Goal: Communication & Community: Answer question/provide support

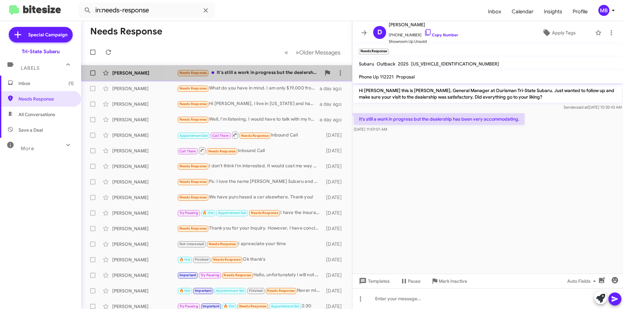
click at [298, 68] on div "[PERSON_NAME] Needs Response It's still a work in progress but the dealership h…" at bounding box center [216, 72] width 260 height 13
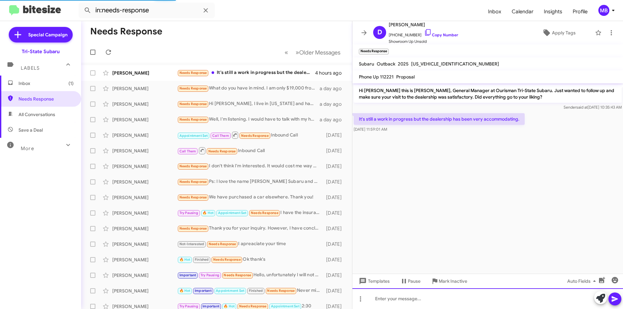
click at [422, 304] on div at bounding box center [487, 298] width 270 height 21
click at [596, 296] on icon at bounding box center [600, 298] width 9 height 9
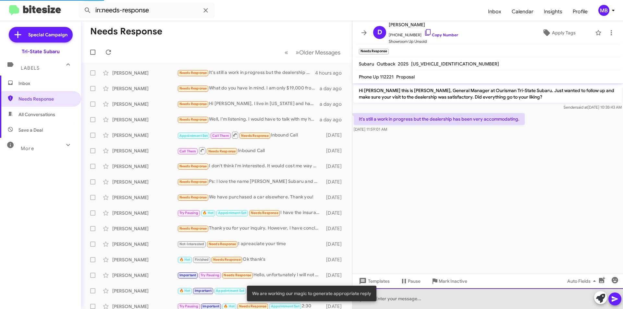
click at [517, 298] on div at bounding box center [487, 298] width 270 height 21
click at [486, 303] on div at bounding box center [487, 298] width 270 height 21
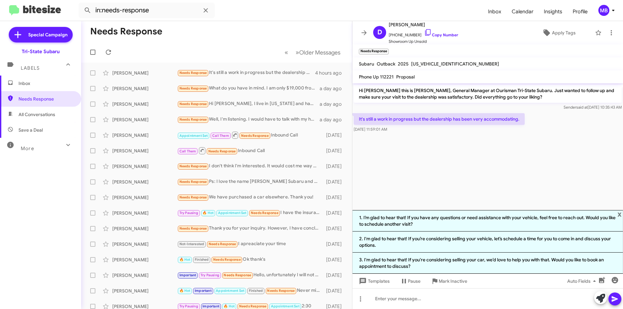
click at [528, 222] on li "1. I’m glad to hear that! If you have any questions or need assistance with you…" at bounding box center [487, 220] width 270 height 21
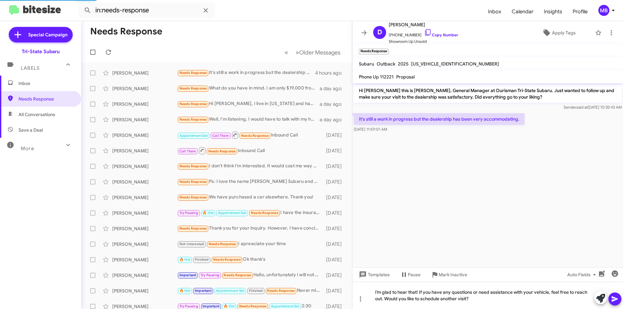
click at [611, 301] on icon at bounding box center [615, 299] width 8 height 8
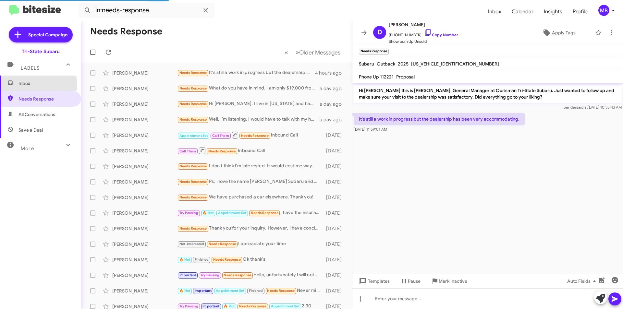
click at [33, 85] on span "Inbox" at bounding box center [45, 83] width 55 height 6
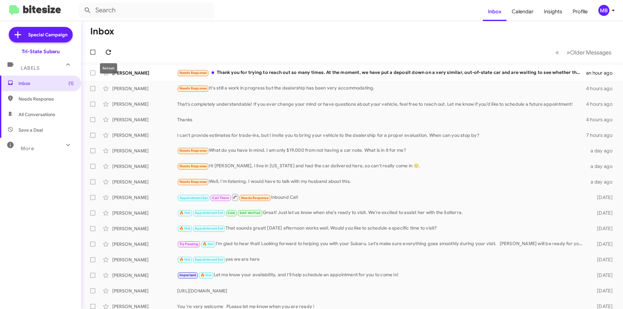
click at [110, 50] on icon at bounding box center [108, 52] width 5 height 5
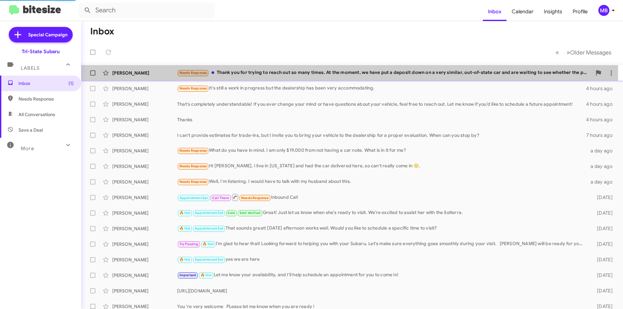
click at [151, 72] on div "[PERSON_NAME]" at bounding box center [144, 73] width 65 height 6
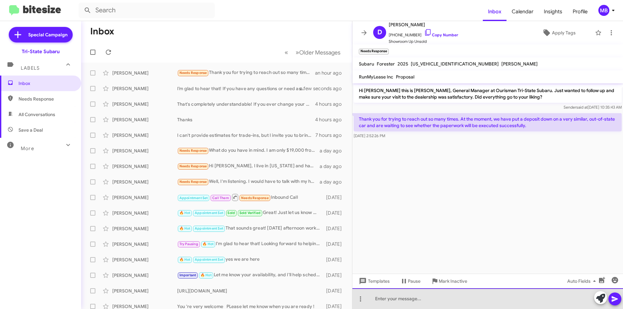
click at [544, 301] on div at bounding box center [487, 298] width 270 height 21
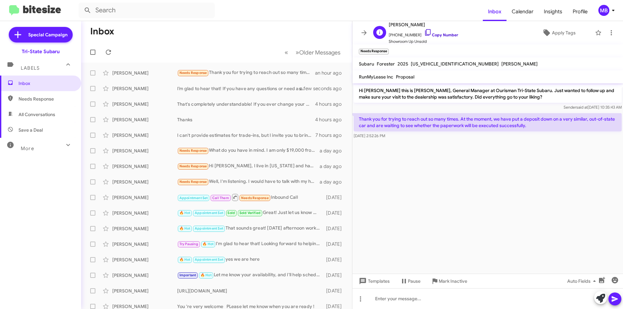
click at [446, 35] on link "Copy Number" at bounding box center [441, 34] width 34 height 5
drag, startPoint x: 542, startPoint y: 127, endPoint x: 359, endPoint y: 114, distance: 183.3
click at [359, 114] on p "Thank you for trying to reach out so many times. At the moment, we have put a d…" at bounding box center [487, 122] width 268 height 18
copy p "Thank you for trying to reach out so many times. At the moment, we have put a d…"
click at [525, 141] on div at bounding box center [487, 141] width 270 height 3
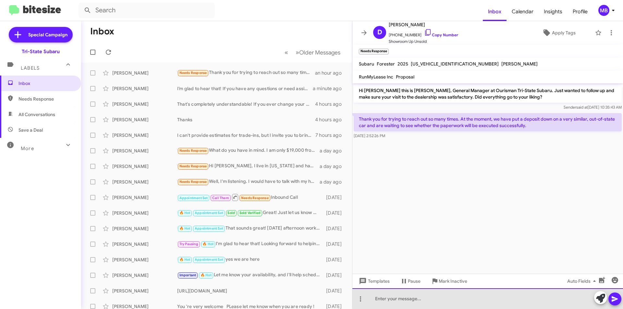
click at [488, 299] on div at bounding box center [487, 298] width 270 height 21
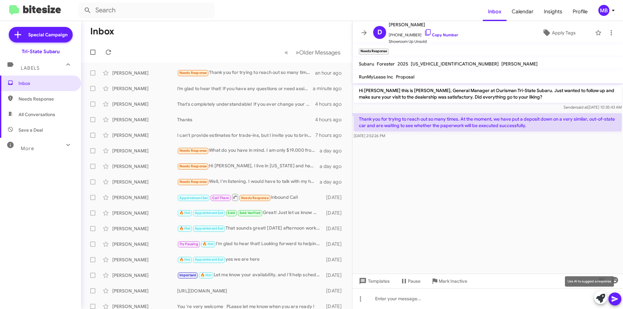
click at [602, 301] on icon at bounding box center [600, 298] width 9 height 9
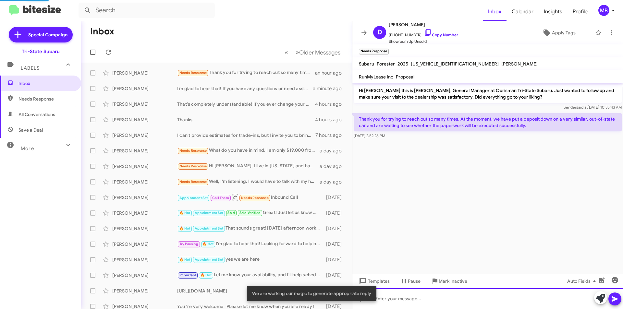
click at [550, 304] on div at bounding box center [487, 298] width 270 height 21
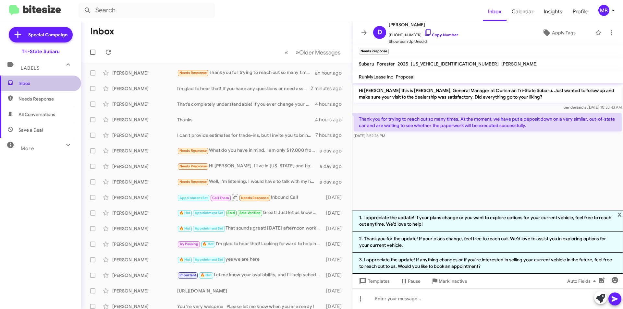
click at [49, 87] on span "Inbox" at bounding box center [40, 84] width 81 height 16
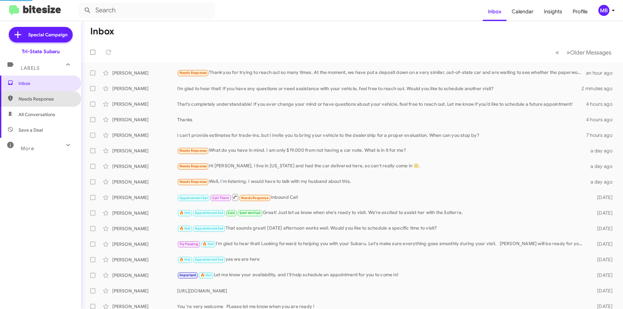
click at [60, 100] on span "Needs Response" at bounding box center [45, 99] width 55 height 6
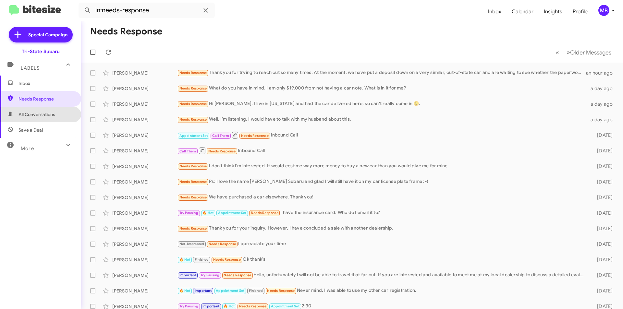
click at [59, 115] on span "All Conversations" at bounding box center [40, 115] width 81 height 16
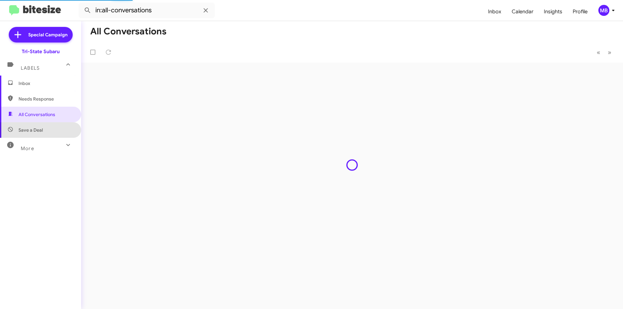
click at [48, 132] on span "Save a Deal" at bounding box center [40, 130] width 81 height 16
type input "in:not-interested"
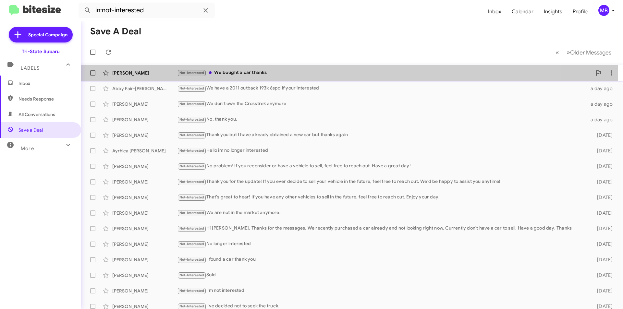
click at [136, 69] on div "[PERSON_NAME] Not-Interested We bought a car thanks 4 hours ago" at bounding box center [351, 72] width 531 height 13
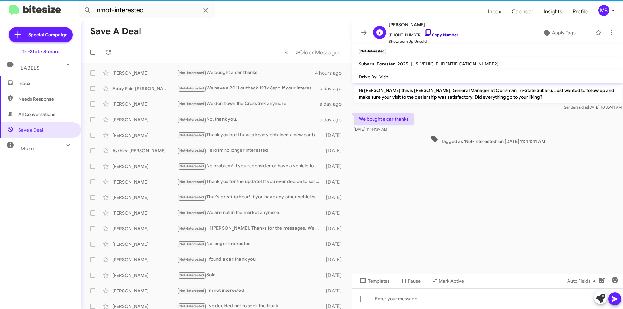
click at [449, 36] on link "Copy Number" at bounding box center [441, 34] width 34 height 5
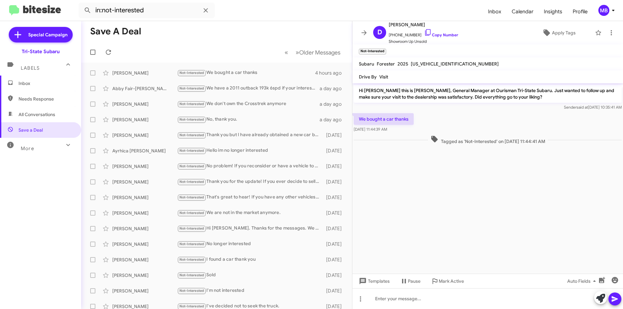
drag, startPoint x: 545, startPoint y: 142, endPoint x: 368, endPoint y: 121, distance: 178.4
click at [359, 117] on div "Hi [PERSON_NAME] this is [PERSON_NAME], General Manager at Ourisman Tri-State S…" at bounding box center [487, 114] width 270 height 63
copy div "We bought a car thanks [DATE] 11:44:39 AM Tagged as 'Not-Interested' on [DATE] …"
click at [49, 86] on span "Inbox" at bounding box center [45, 83] width 55 height 6
